Goal: Task Accomplishment & Management: Manage account settings

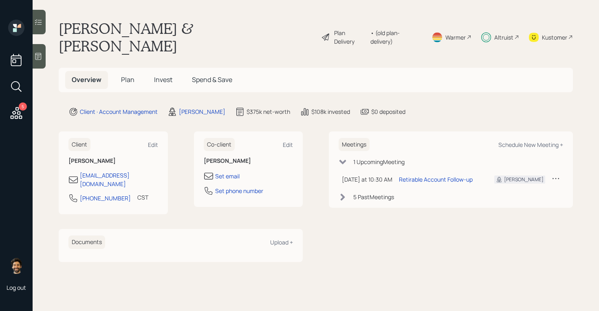
click at [154, 71] on h5 "Invest" at bounding box center [163, 80] width 31 height 18
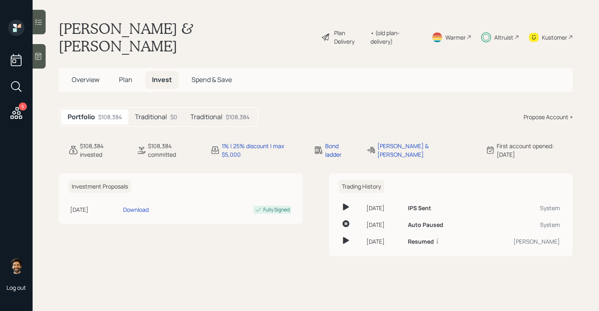
click at [148, 113] on h5 "Traditional" at bounding box center [151, 117] width 32 height 8
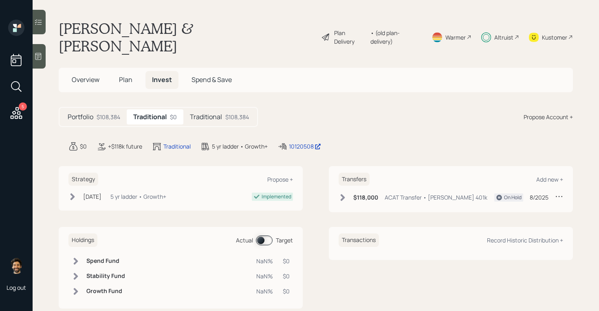
click at [222, 113] on h5 "Traditional" at bounding box center [206, 117] width 32 height 8
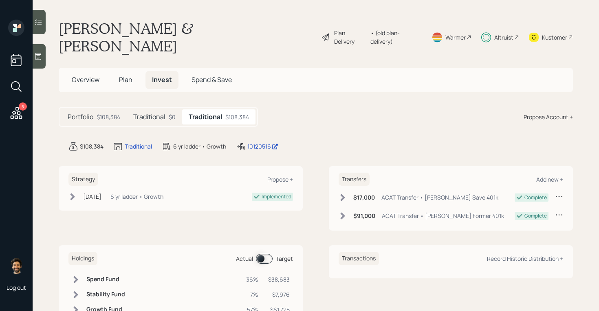
click at [163, 109] on div "Traditional $0" at bounding box center [154, 116] width 55 height 15
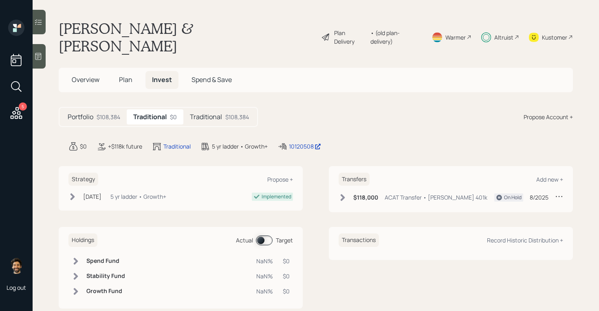
click at [503, 33] on div "Altruist" at bounding box center [503, 37] width 19 height 9
